Goal: Information Seeking & Learning: Understand process/instructions

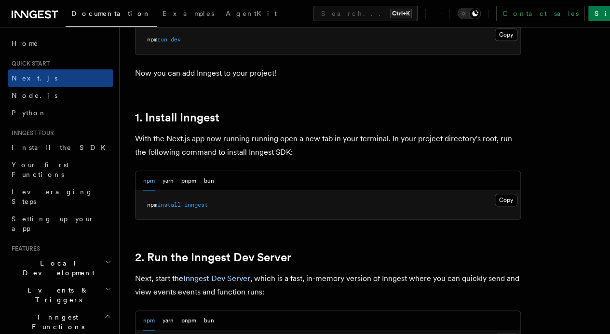
scroll to position [466, 0]
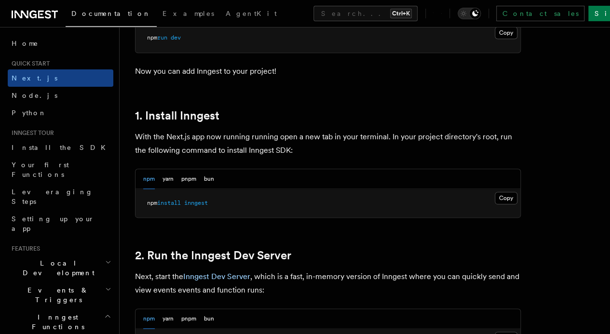
click at [494, 204] on button "Copy Copied" at bounding box center [505, 198] width 23 height 13
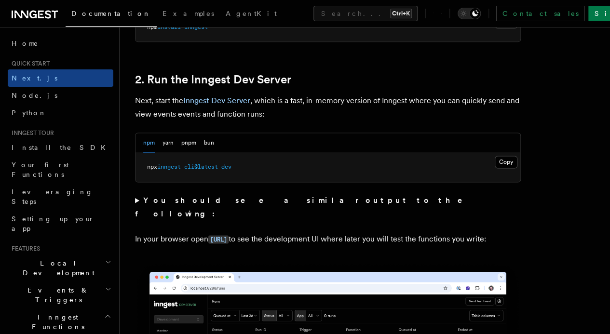
scroll to position [655, 0]
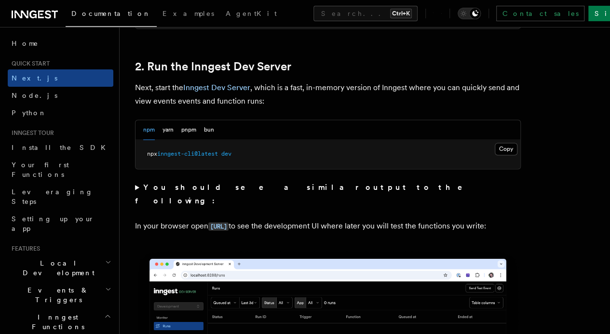
click at [494, 155] on button "Copy Copied" at bounding box center [505, 149] width 23 height 13
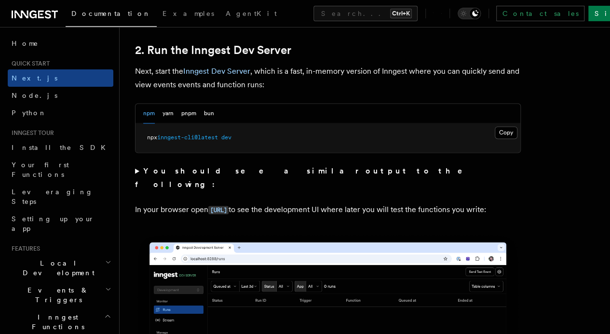
scroll to position [673, 0]
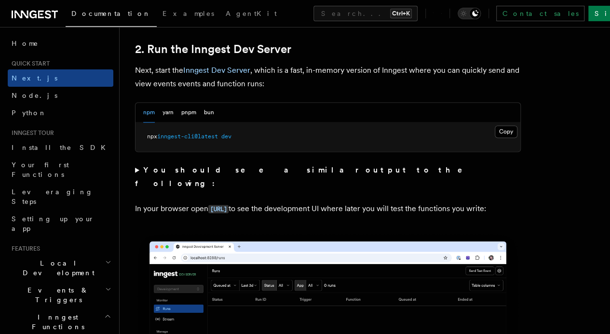
click at [228, 208] on code "[URL]" at bounding box center [218, 209] width 20 height 8
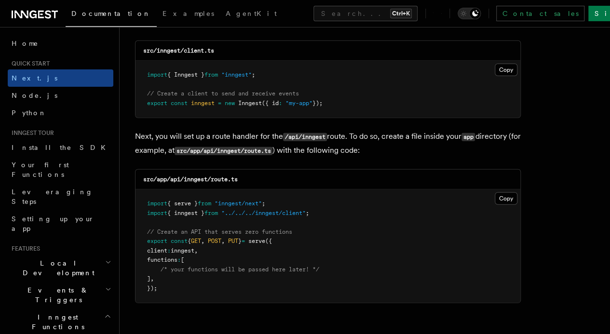
scroll to position [1262, 0]
